Goal: Transaction & Acquisition: Purchase product/service

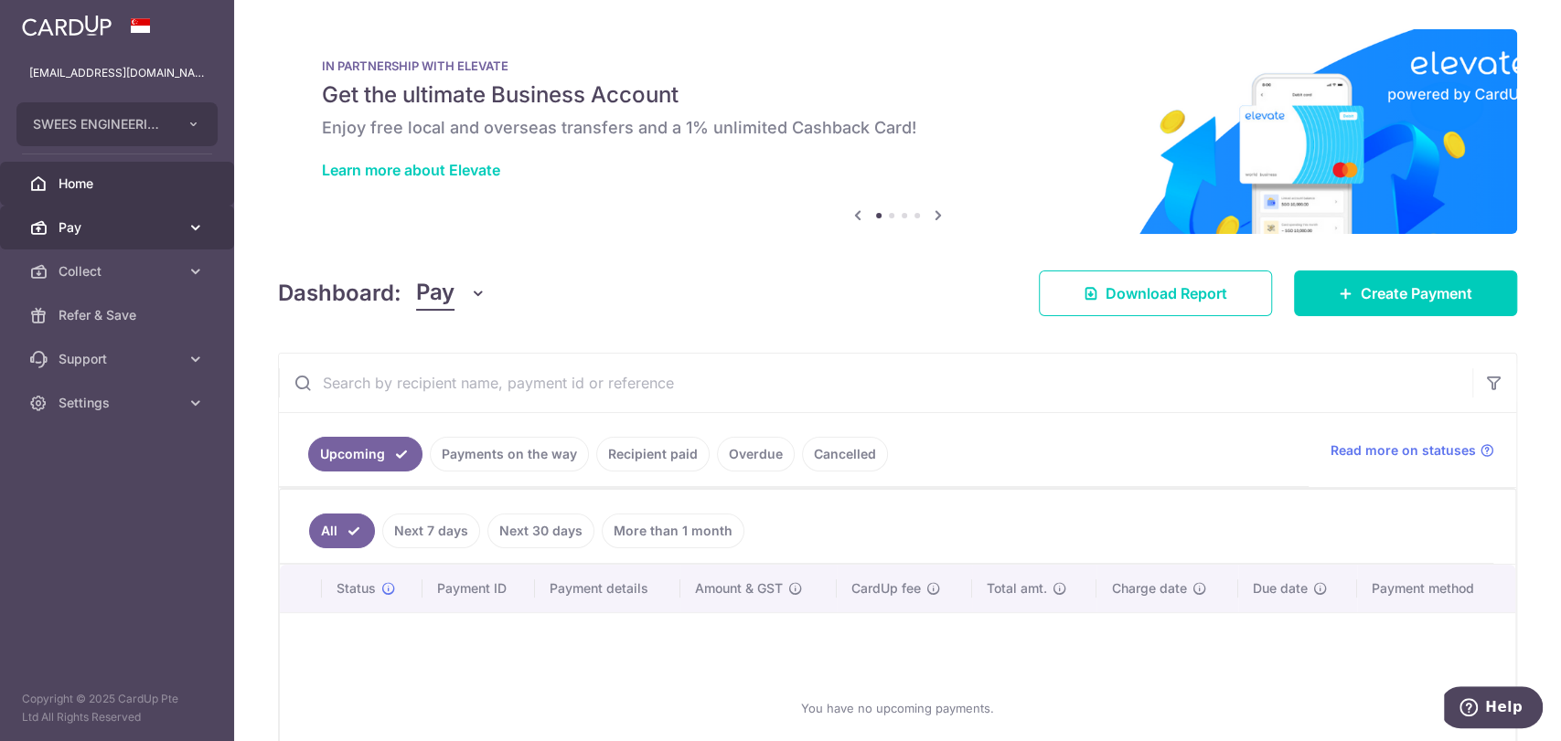
click at [141, 230] on span "Pay" at bounding box center [119, 228] width 121 height 18
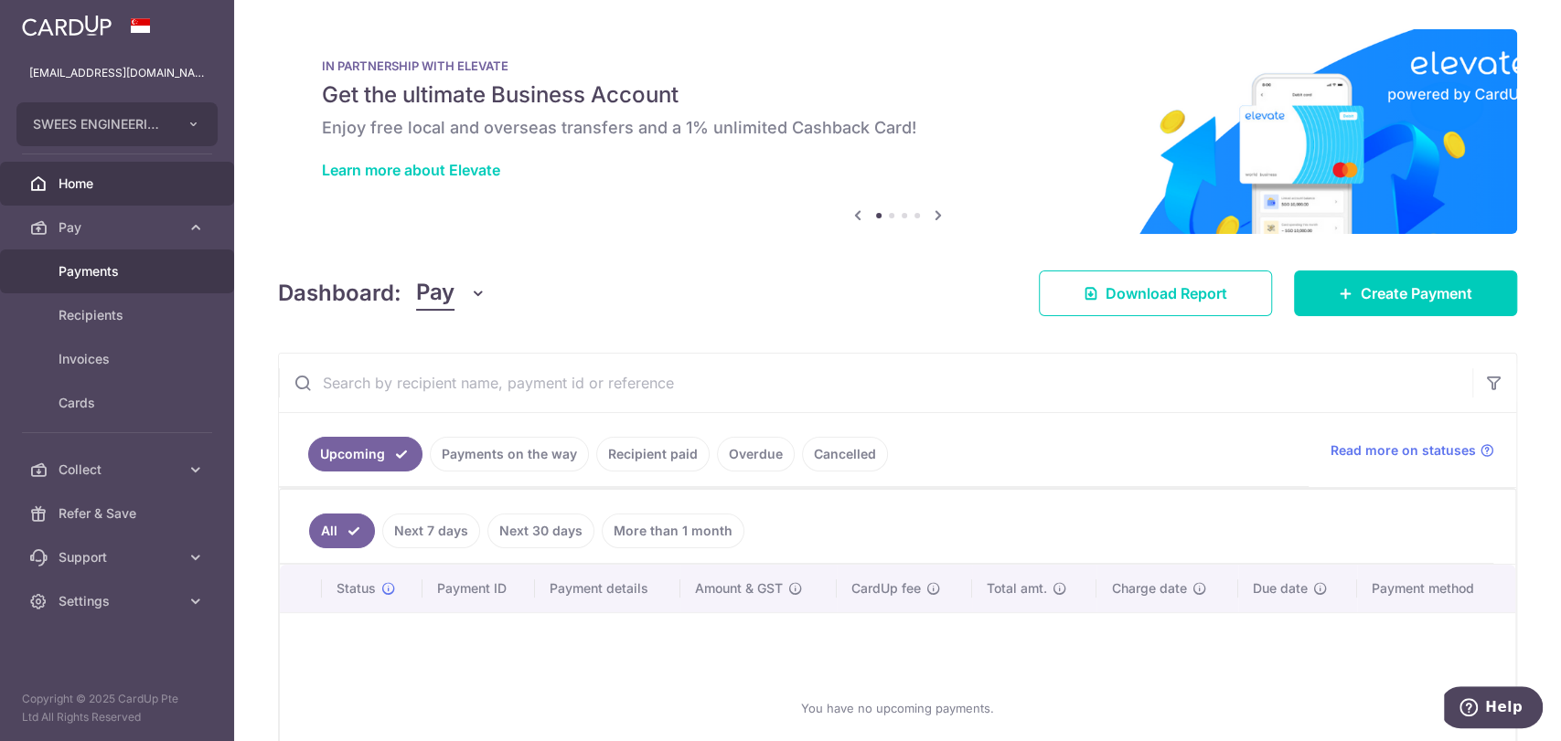
click at [112, 262] on span "Payments" at bounding box center [119, 271] width 121 height 18
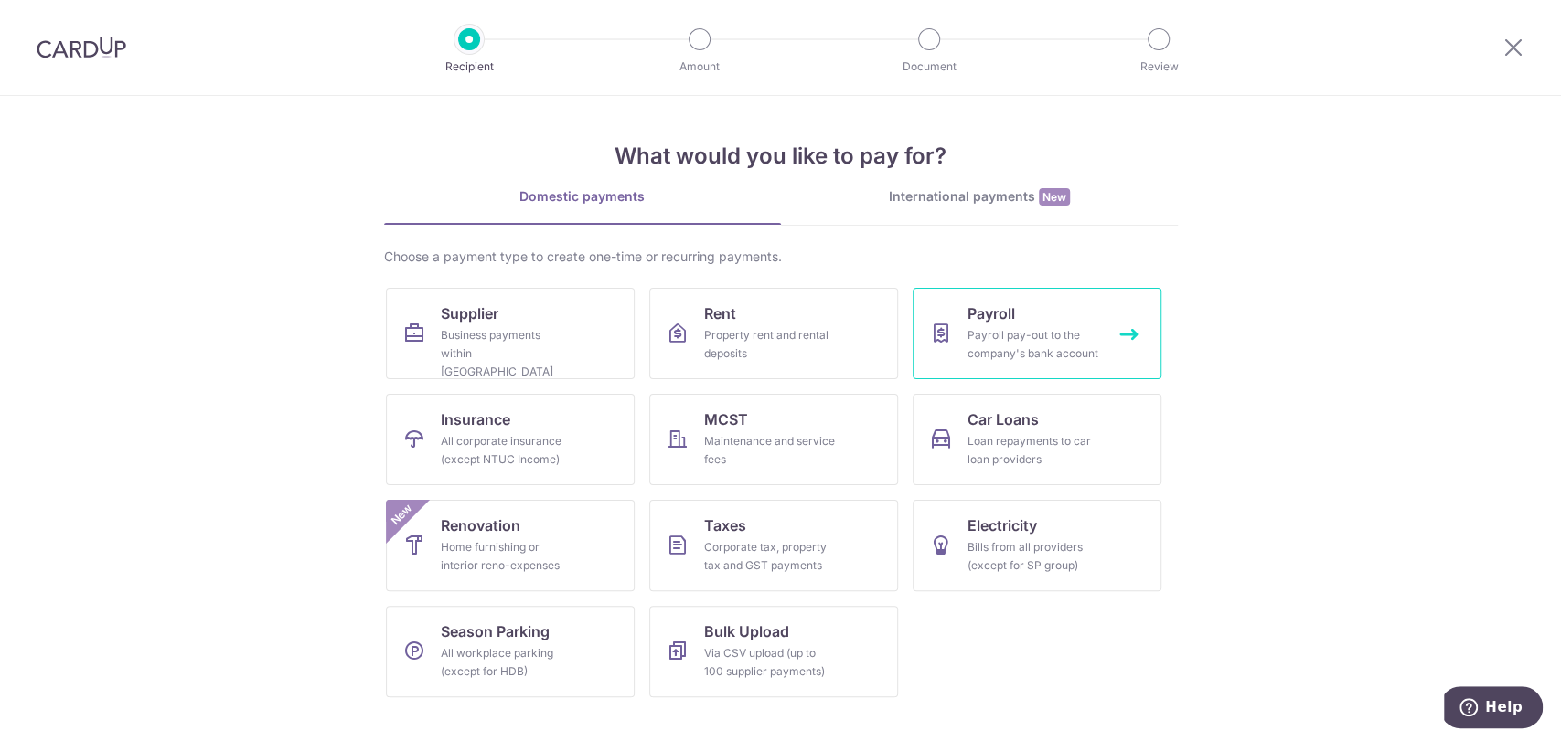
click at [977, 315] on span "Payroll" at bounding box center [991, 314] width 48 height 22
click at [1010, 191] on div "International payments New" at bounding box center [979, 196] width 397 height 19
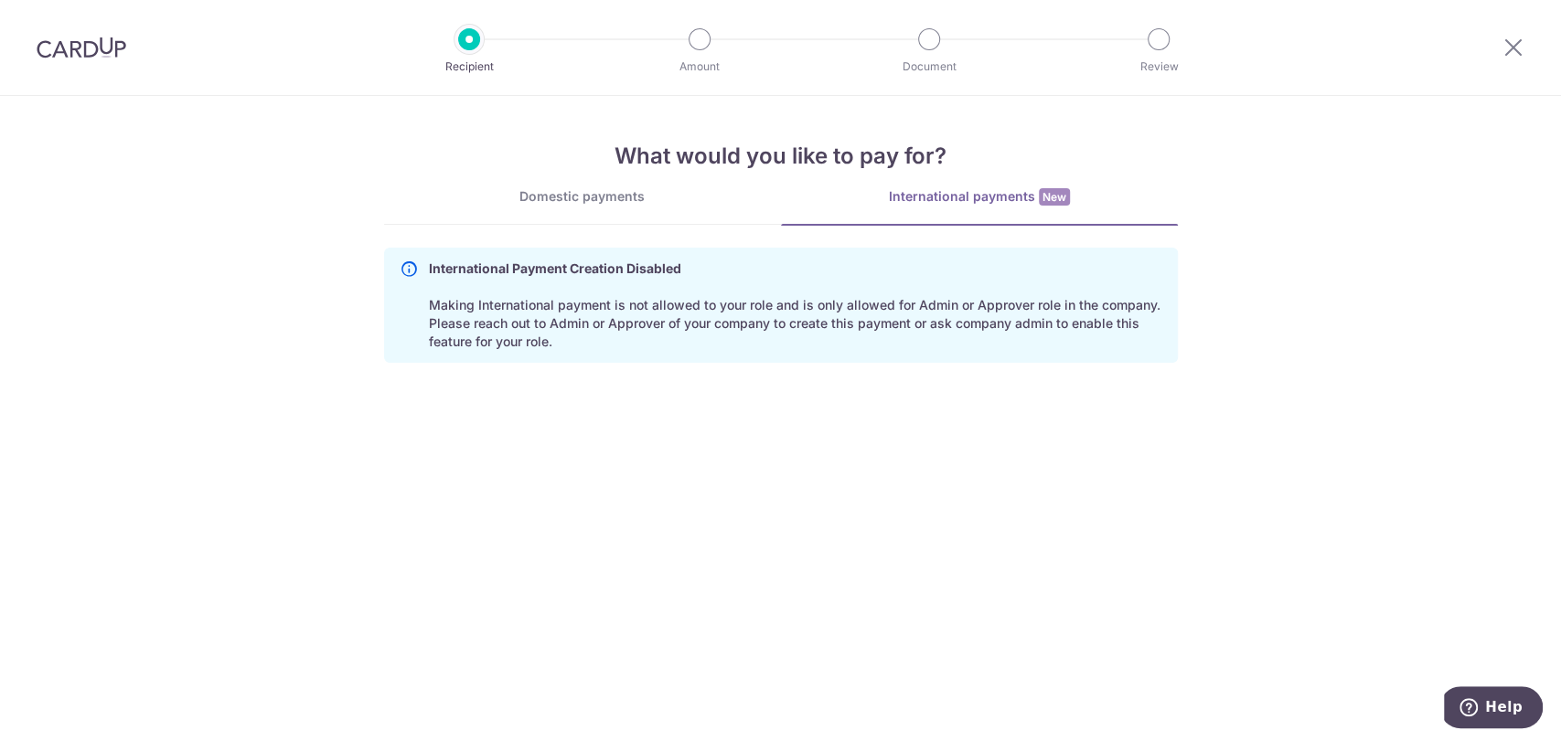
click at [987, 307] on p "International Payment Creation Disabled Making International payment is not all…" at bounding box center [795, 305] width 733 height 91
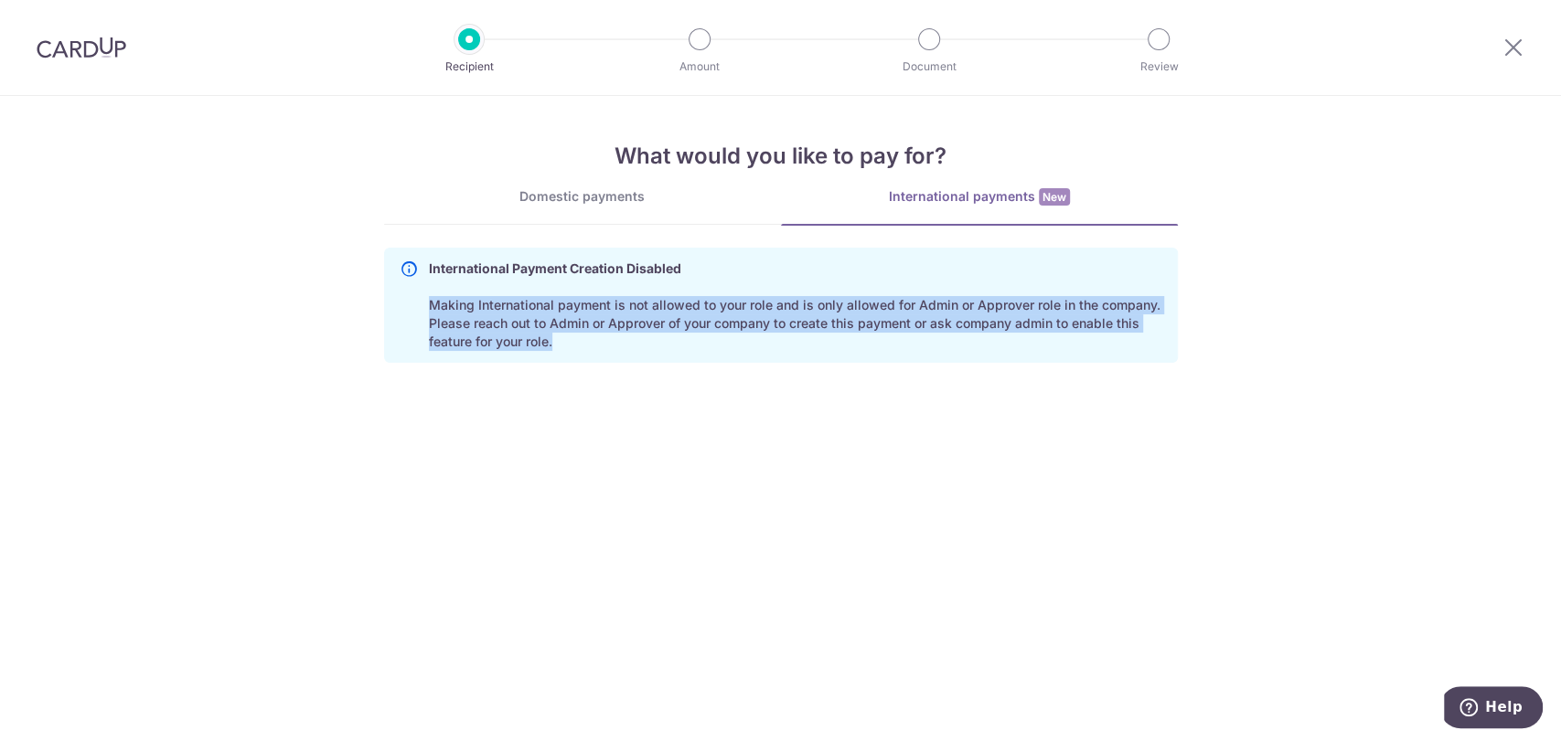
click at [987, 307] on p "International Payment Creation Disabled Making International payment is not all…" at bounding box center [795, 305] width 733 height 91
click at [1112, 421] on section "What would you like to pay for? Domestic payments International payments New Ch…" at bounding box center [780, 418] width 1561 height 645
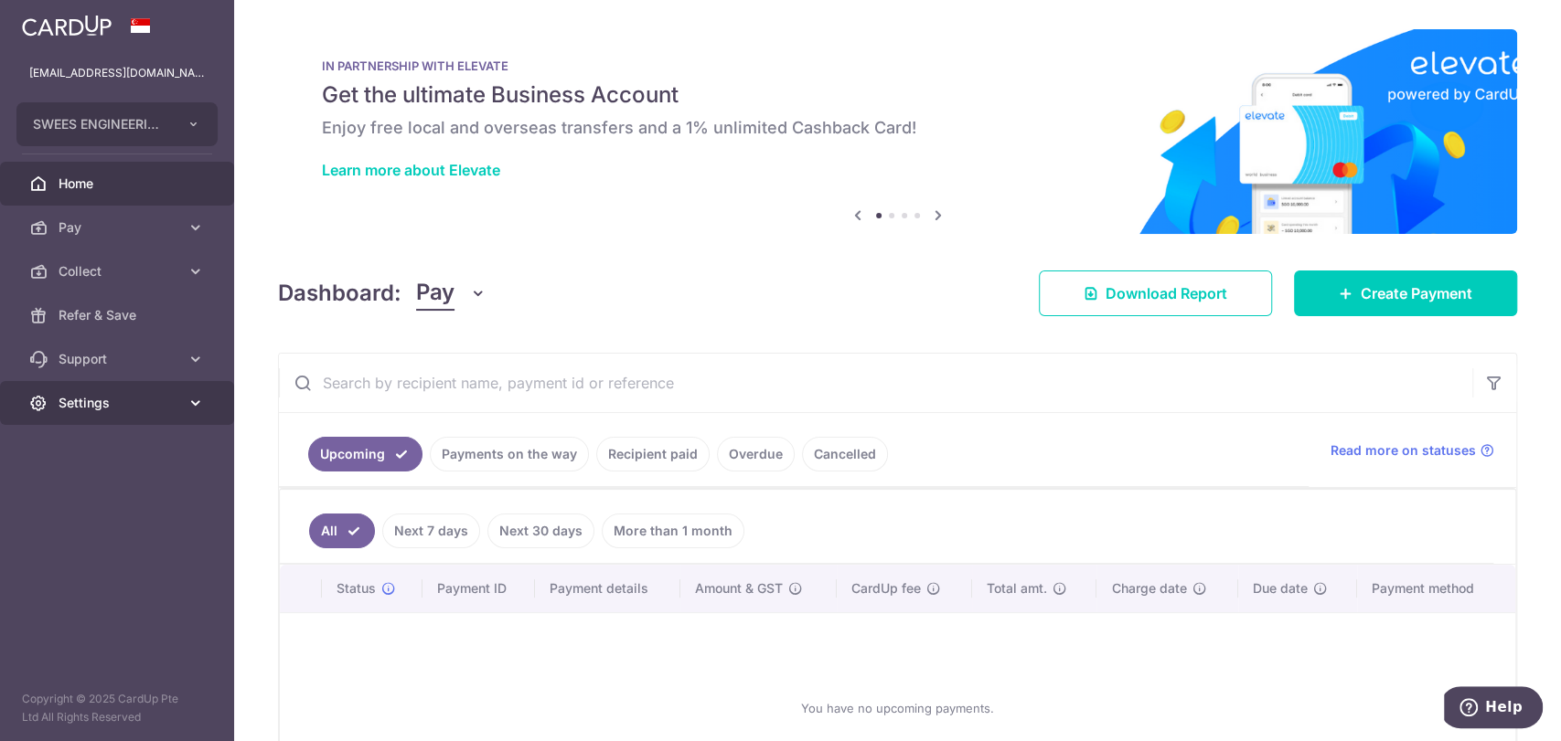
click at [90, 405] on span "Settings" at bounding box center [119, 403] width 121 height 18
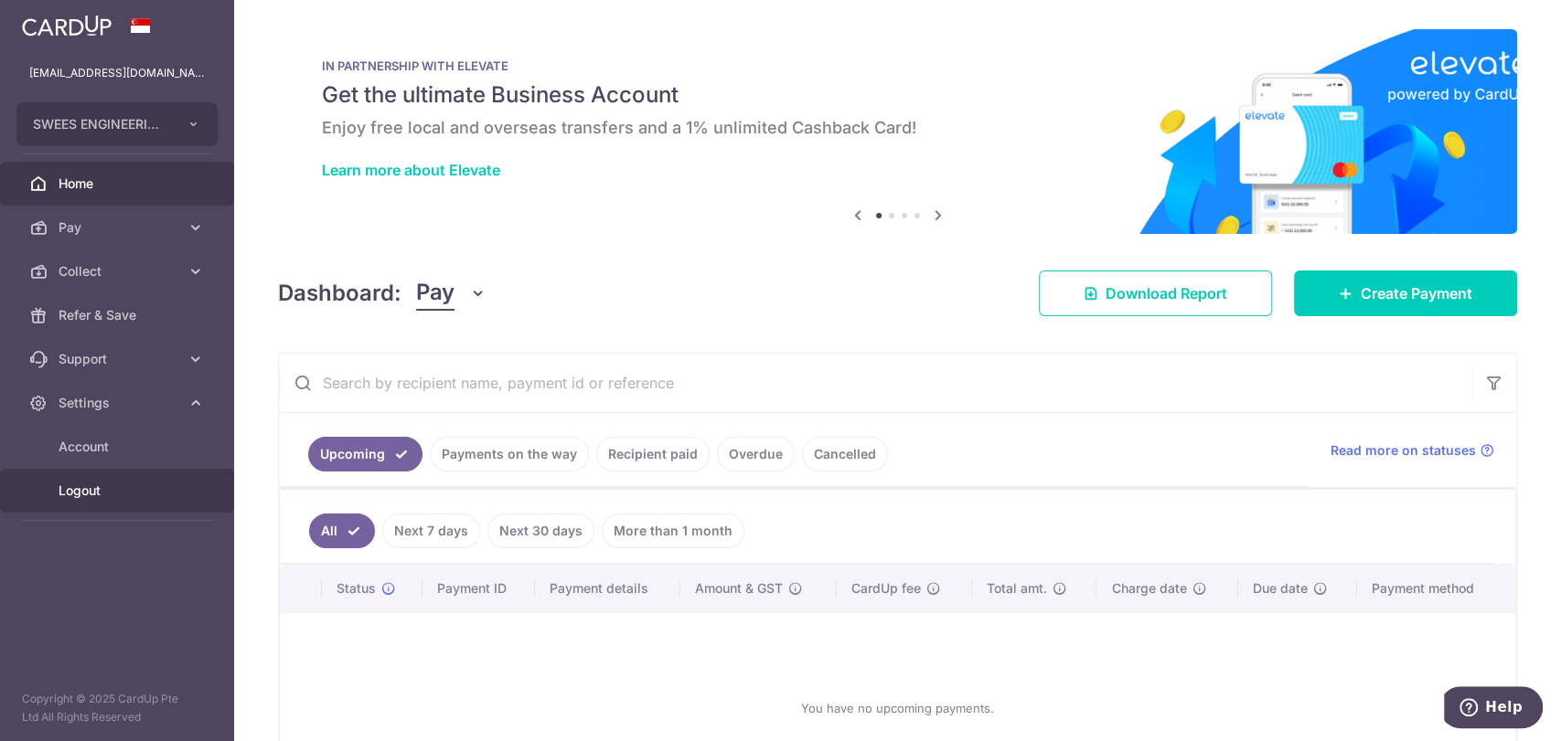
click at [93, 490] on span "Logout" at bounding box center [119, 491] width 121 height 18
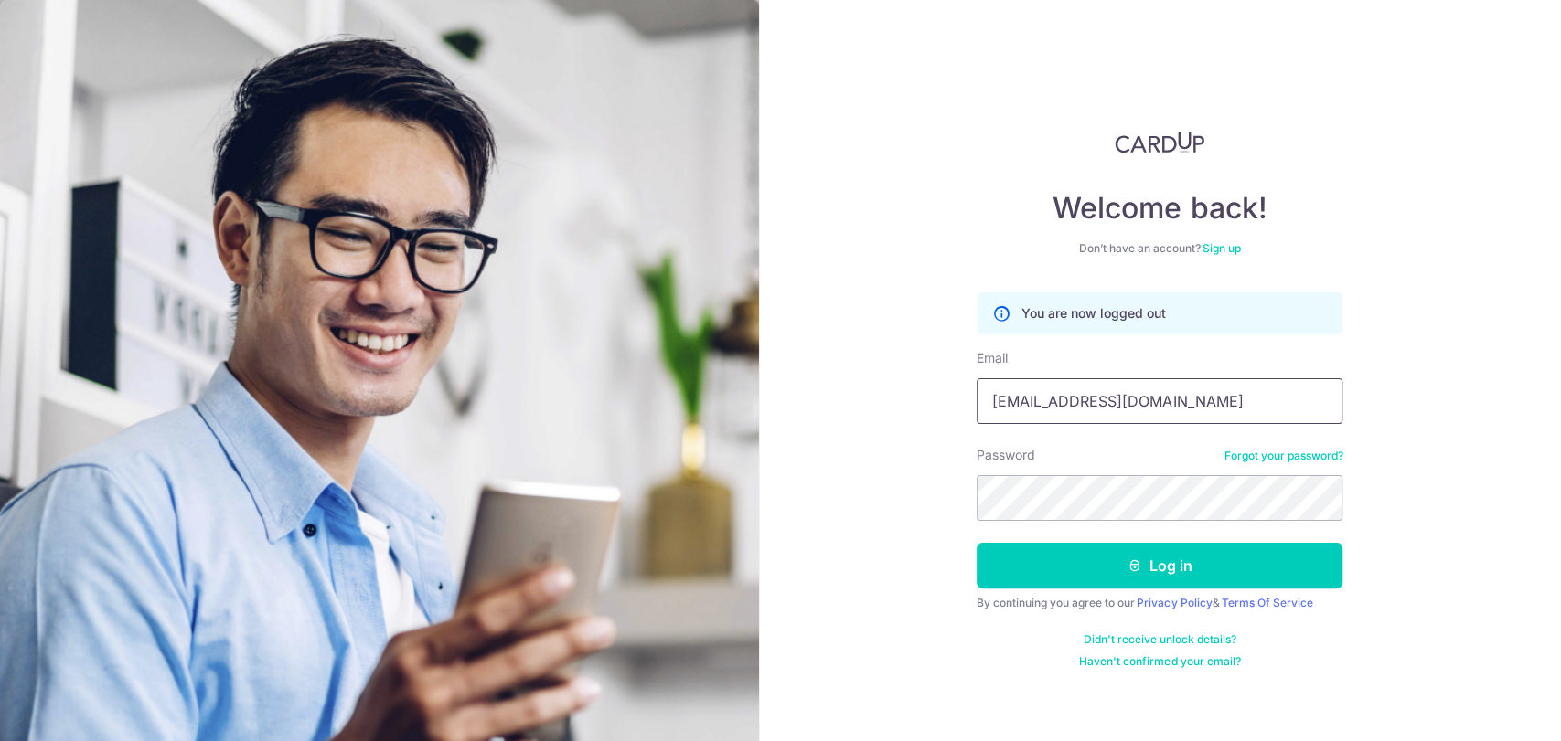
click at [1135, 403] on input "[EMAIL_ADDRESS][DOMAIN_NAME]" at bounding box center [1159, 402] width 366 height 46
type input "Darren@sweesengrg.com.sg"
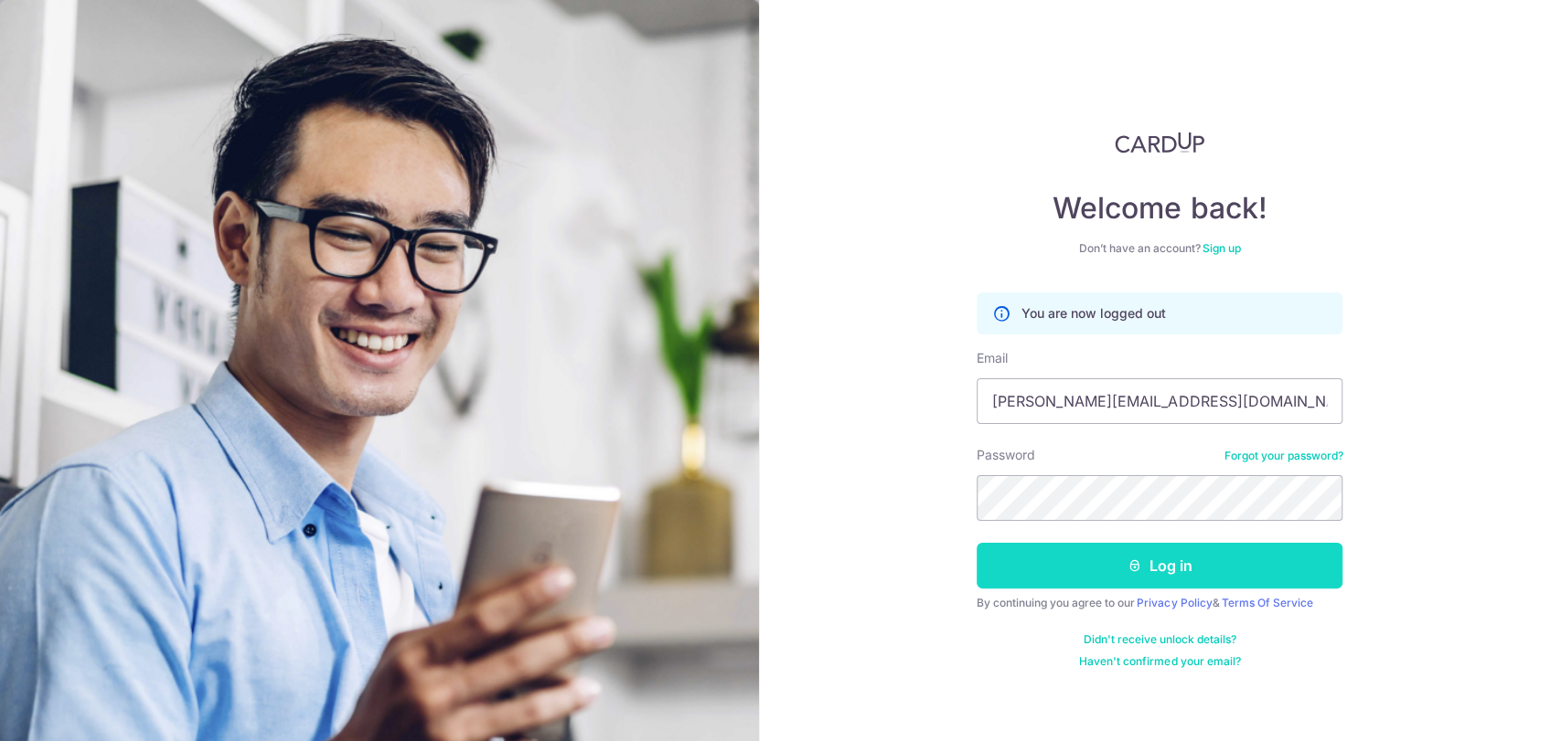
click at [1149, 565] on button "Log in" at bounding box center [1159, 566] width 366 height 46
